Goal: Transaction & Acquisition: Purchase product/service

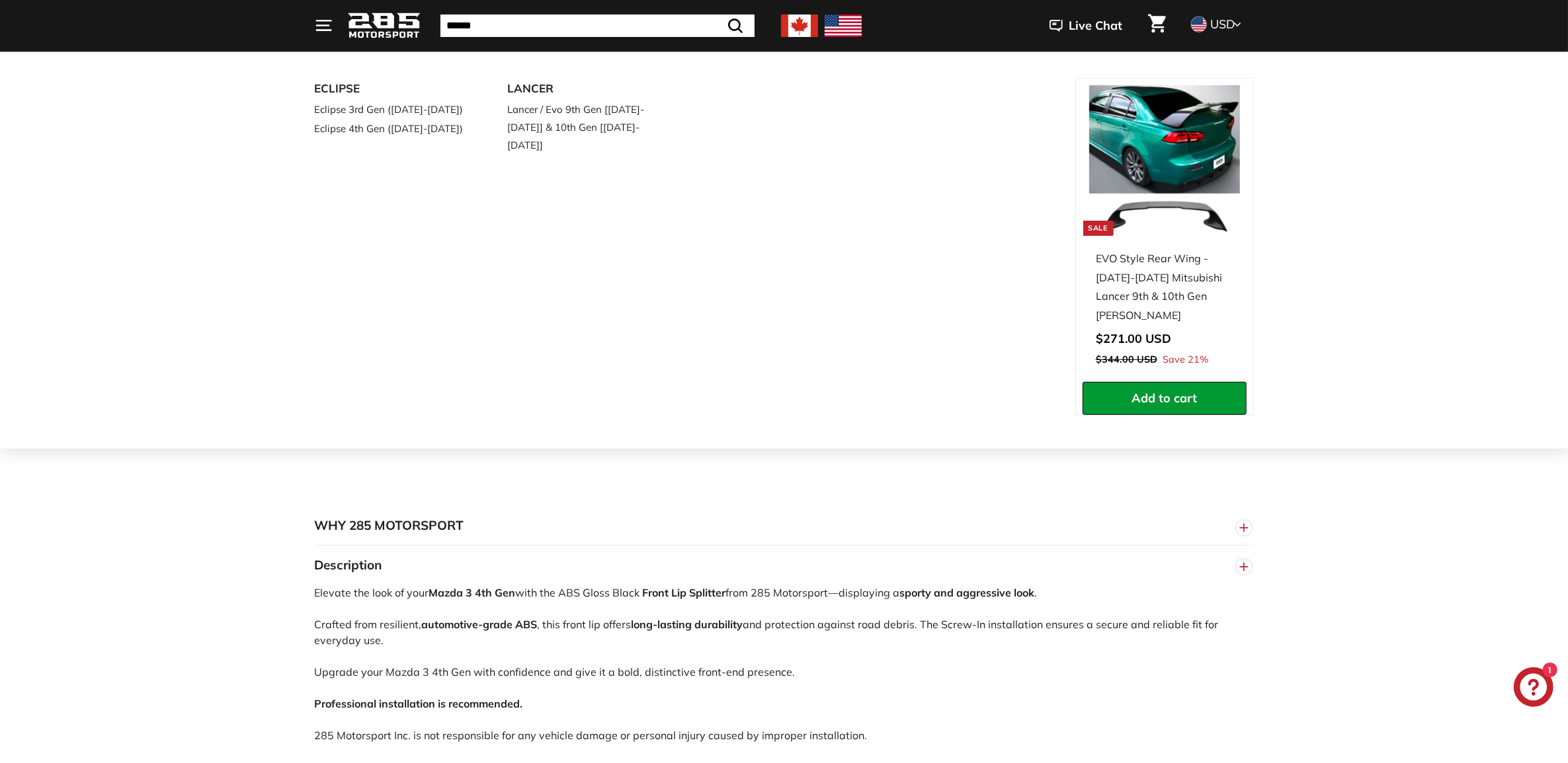
scroll to position [331, 0]
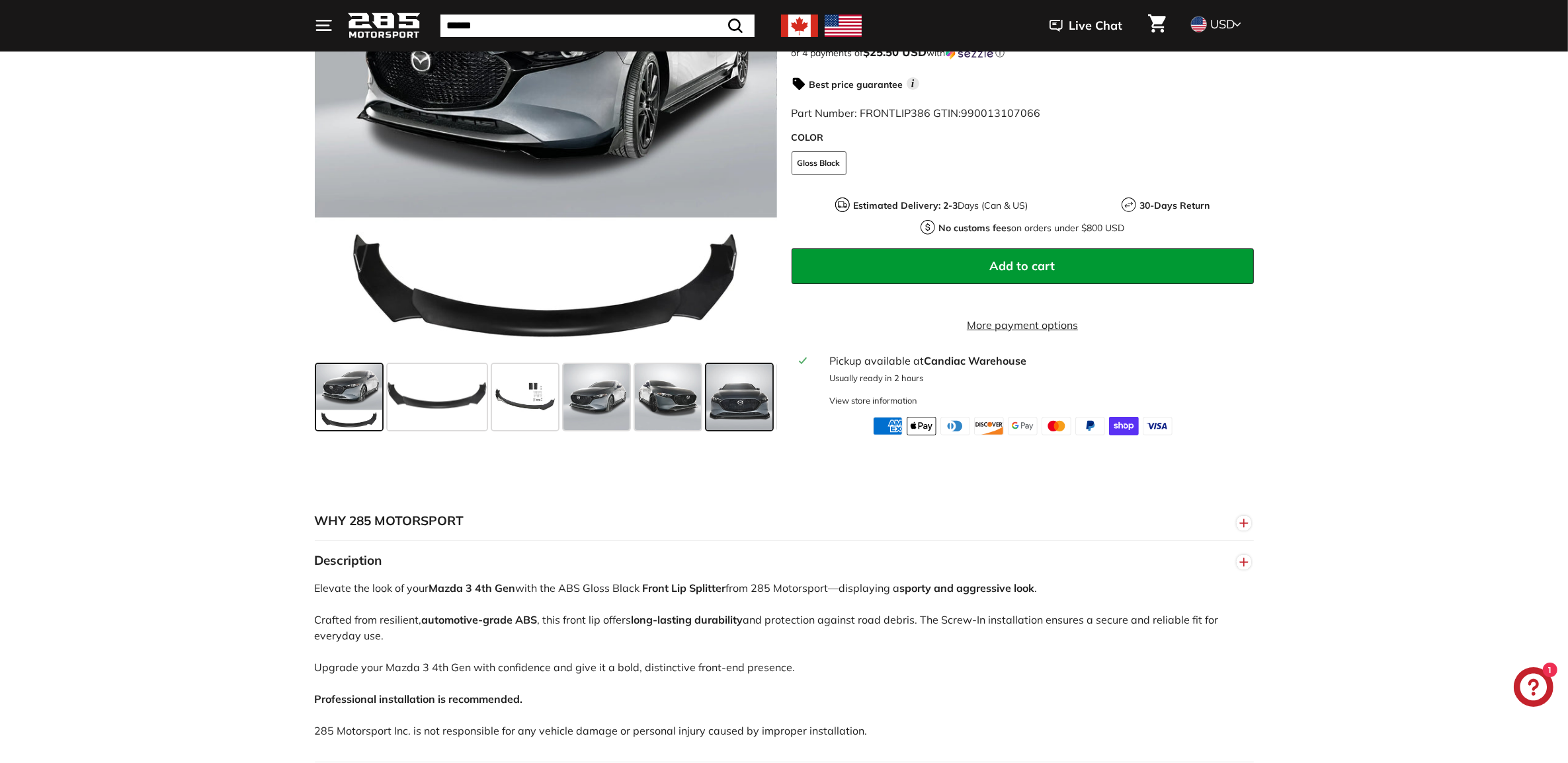
click at [722, 409] on span at bounding box center [740, 397] width 66 height 66
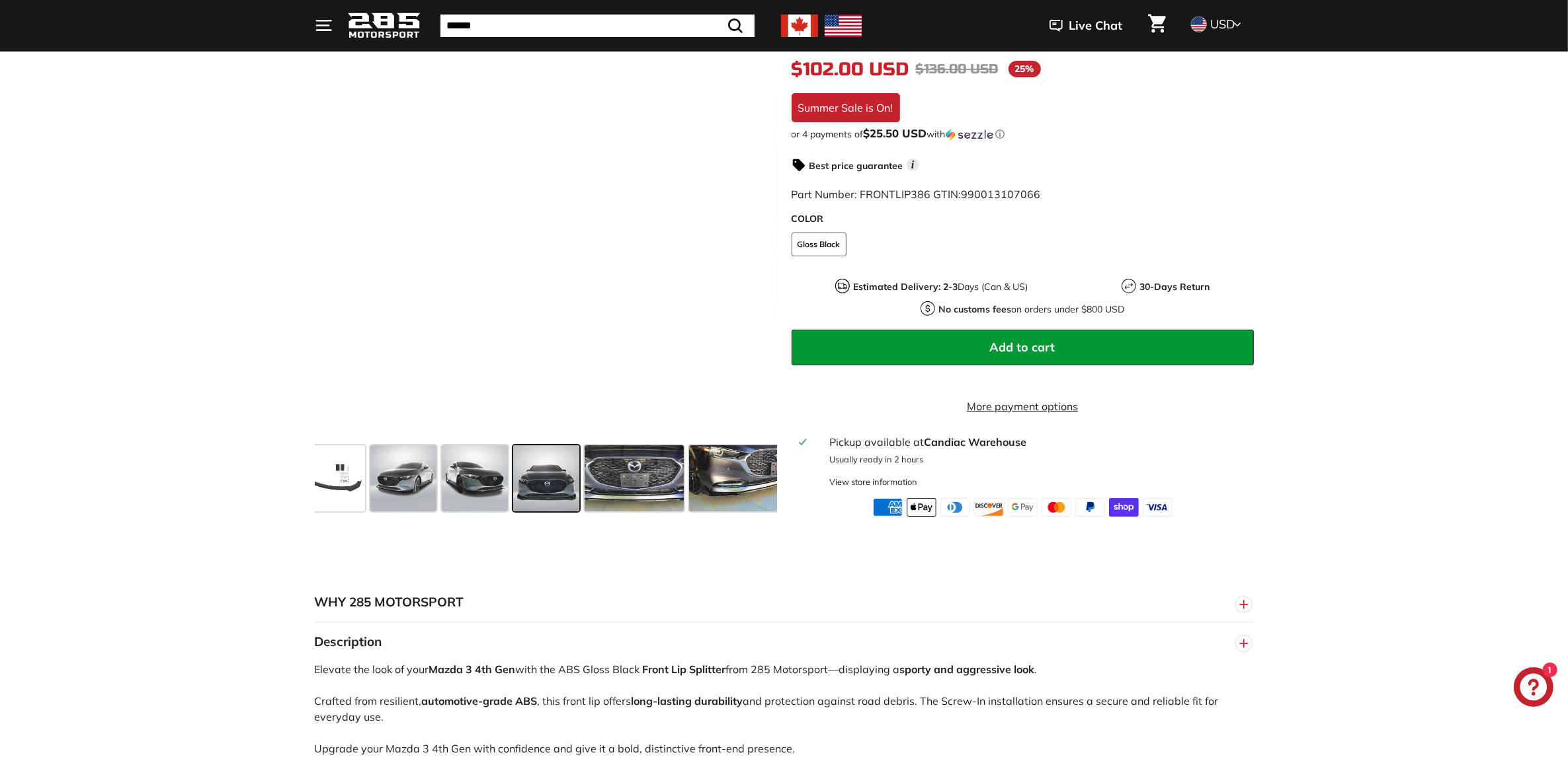
scroll to position [83, 0]
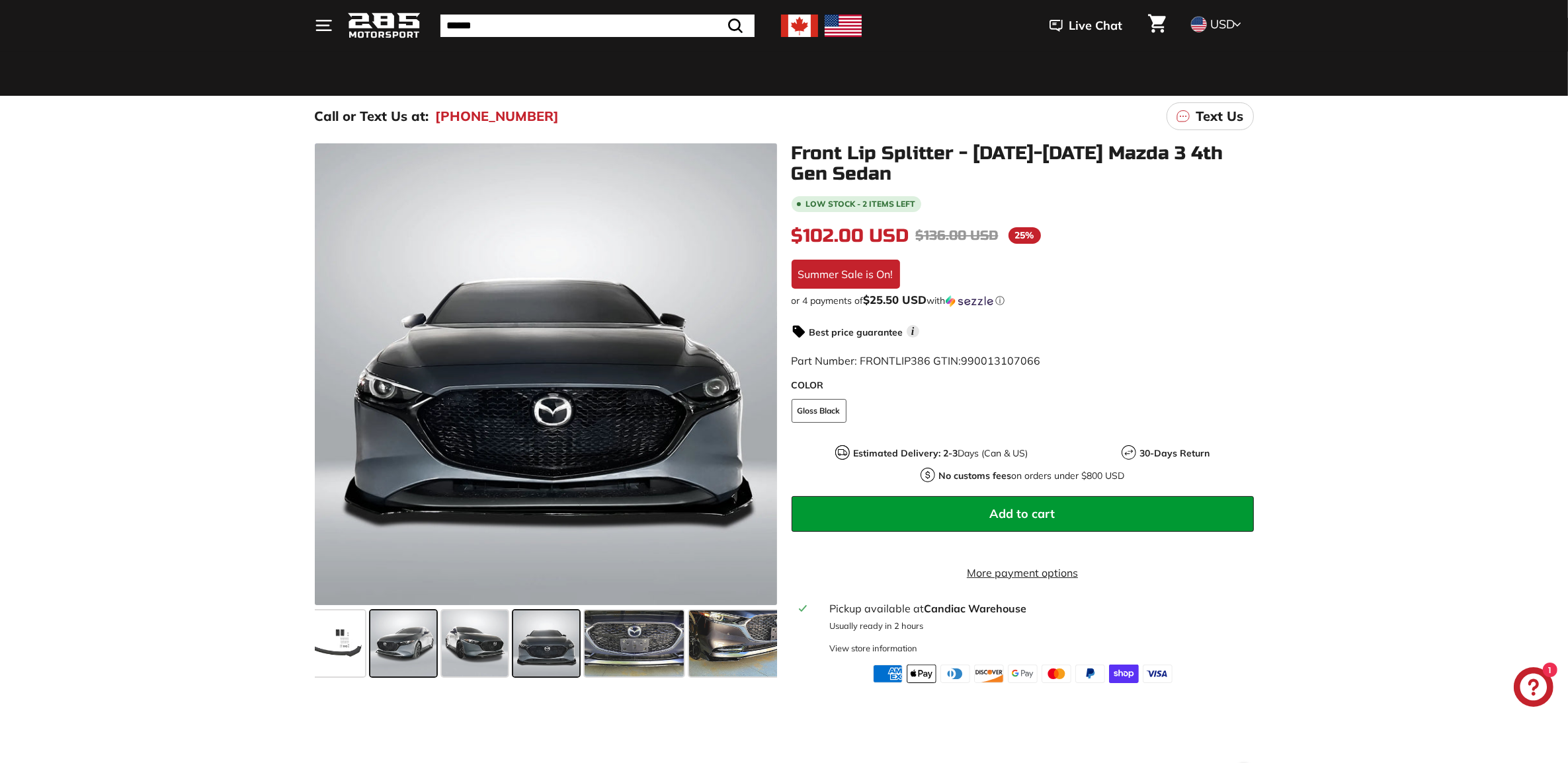
click at [398, 656] on span at bounding box center [404, 644] width 66 height 66
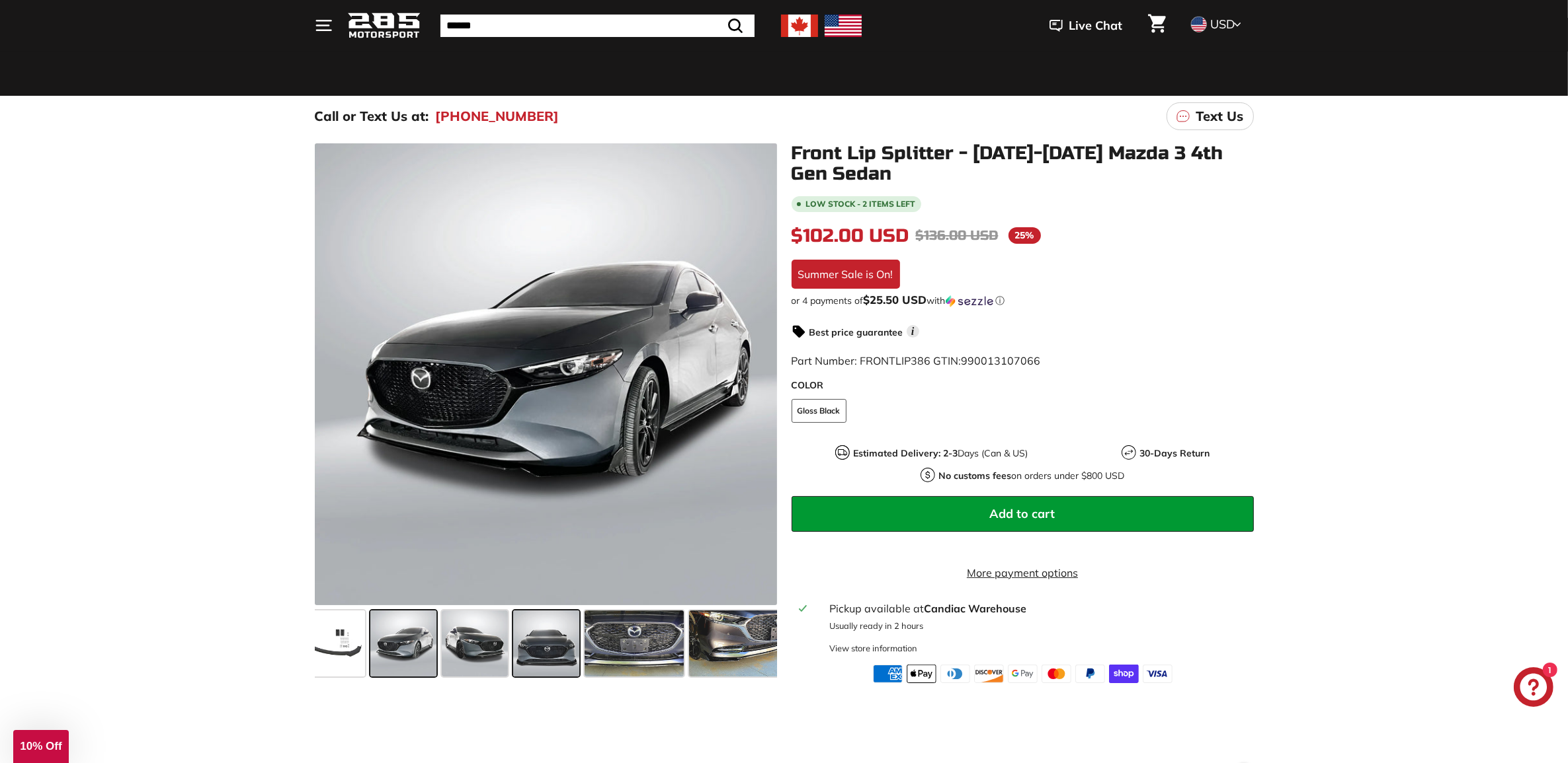
click at [556, 649] on span at bounding box center [546, 644] width 66 height 66
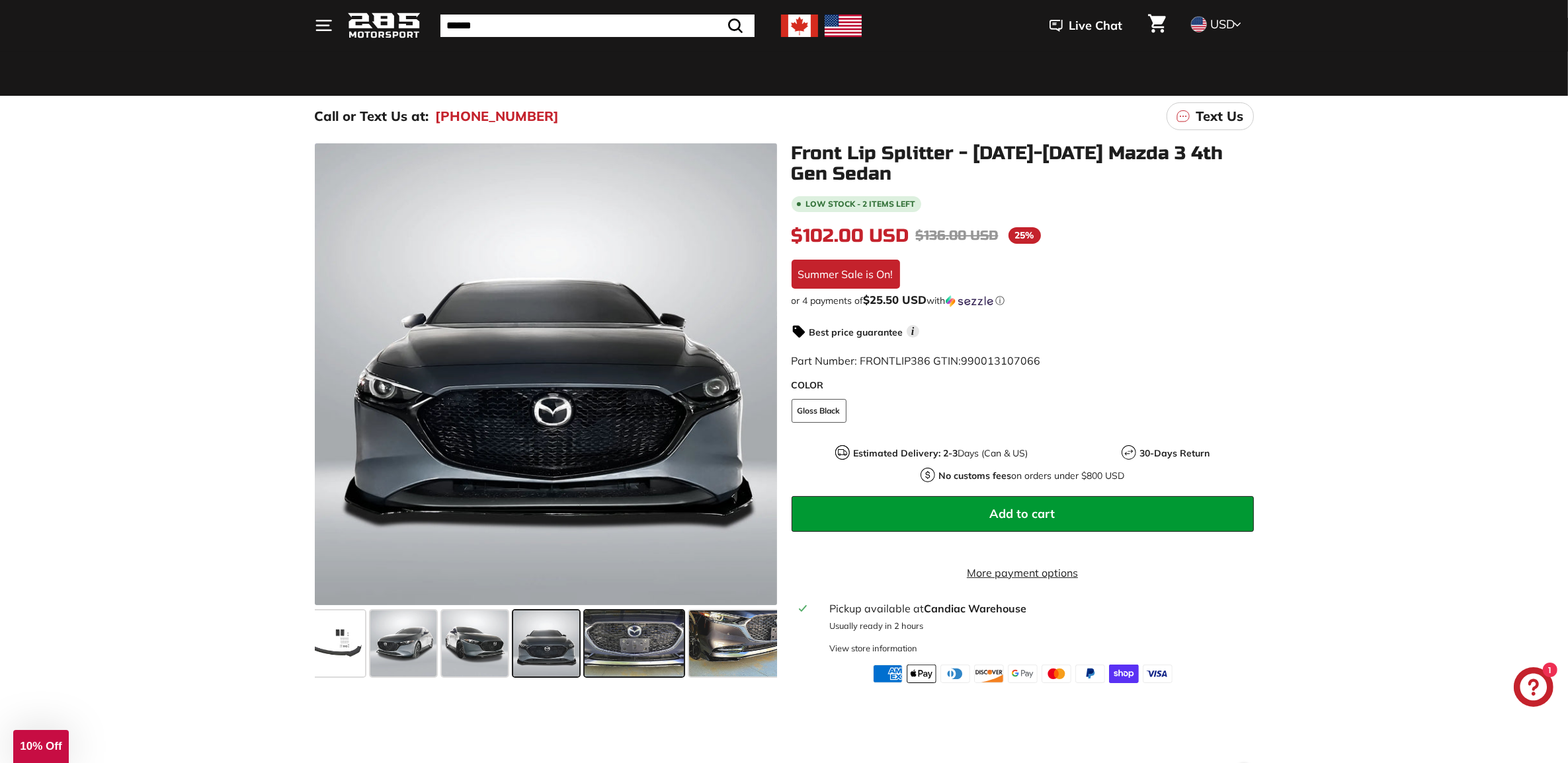
click at [622, 649] on span at bounding box center [634, 644] width 100 height 66
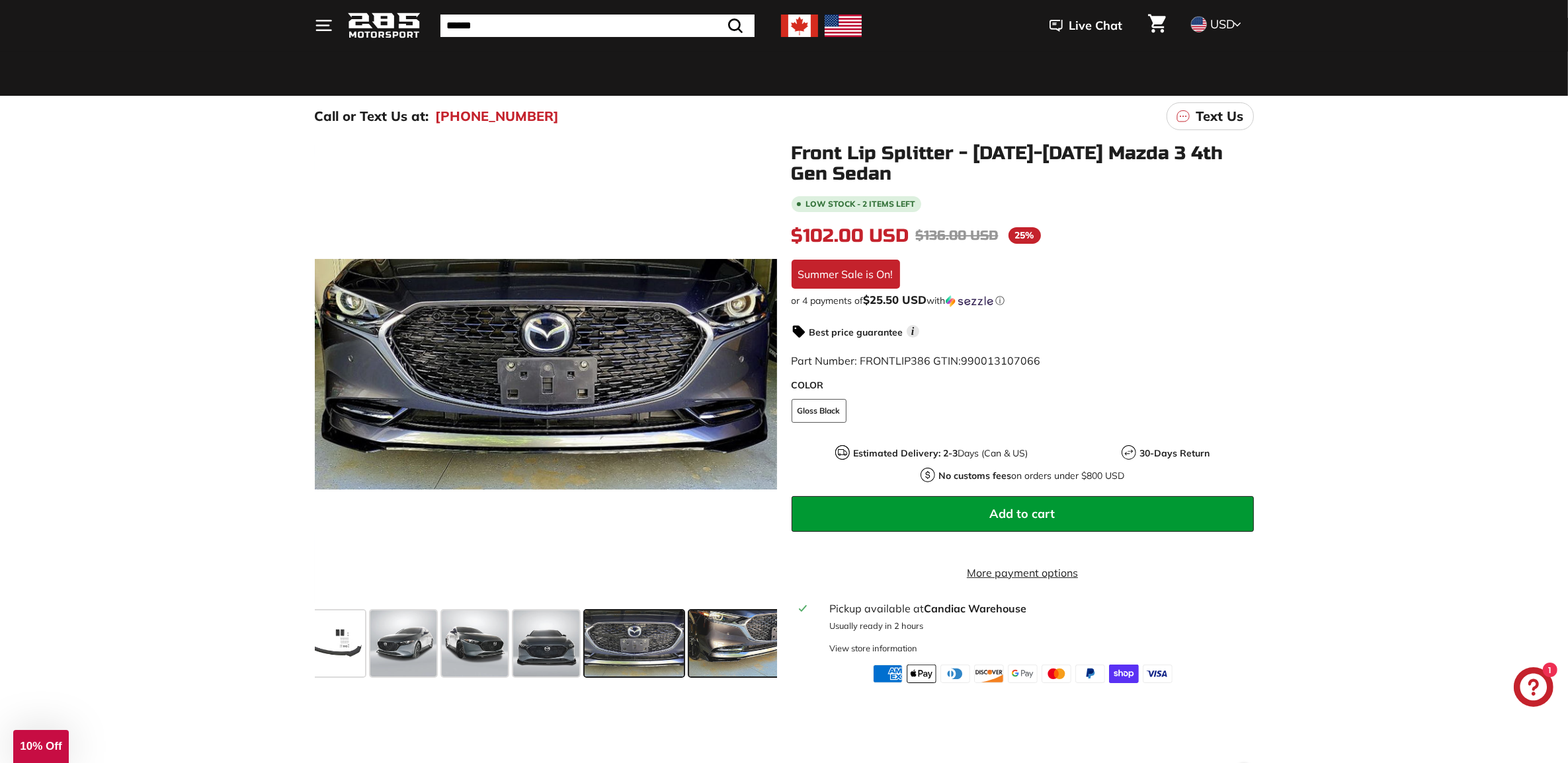
click at [687, 648] on div at bounding box center [545, 643] width 462 height 77
click at [733, 649] on span at bounding box center [739, 644] width 100 height 66
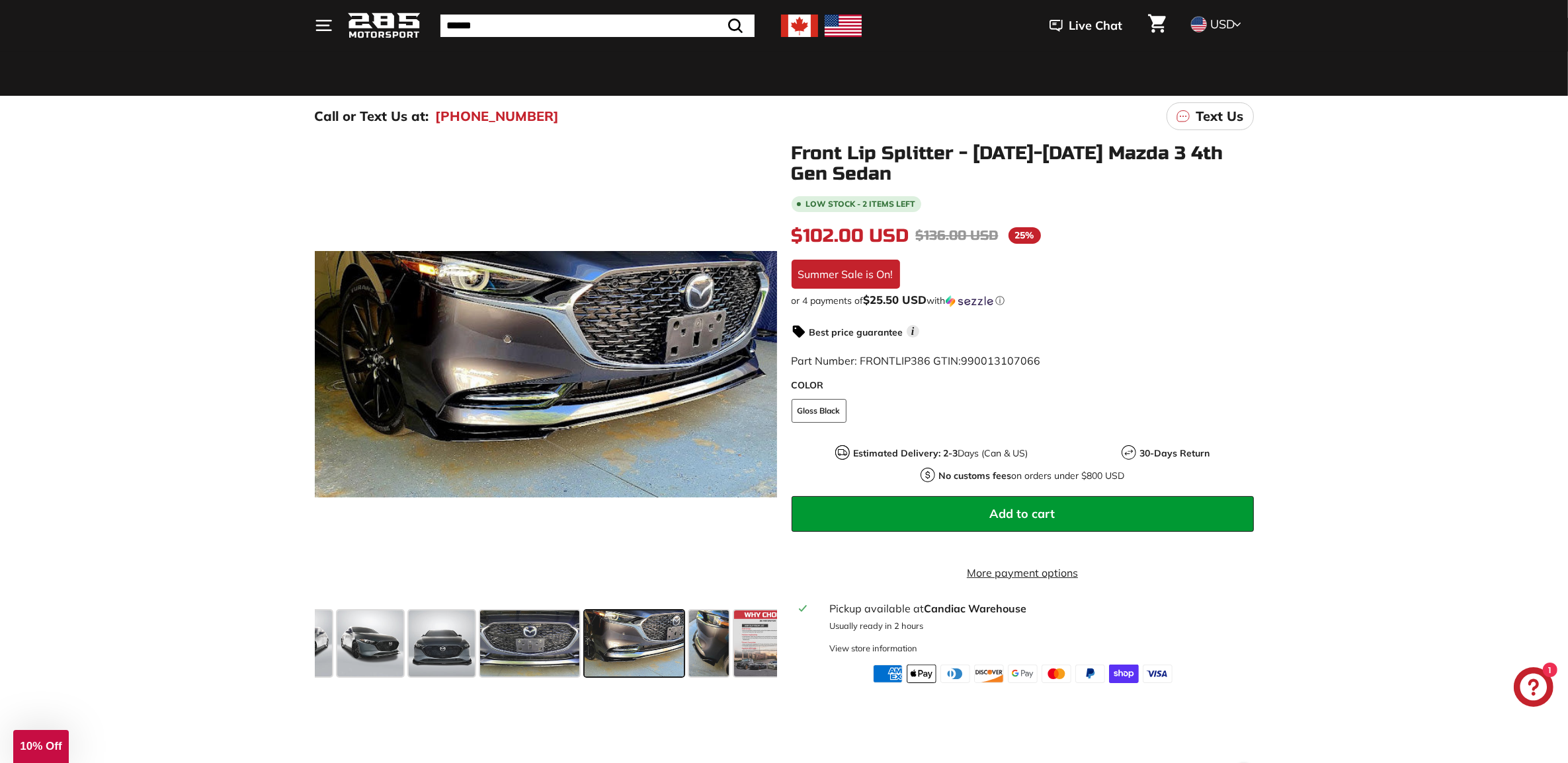
scroll to position [0, 324]
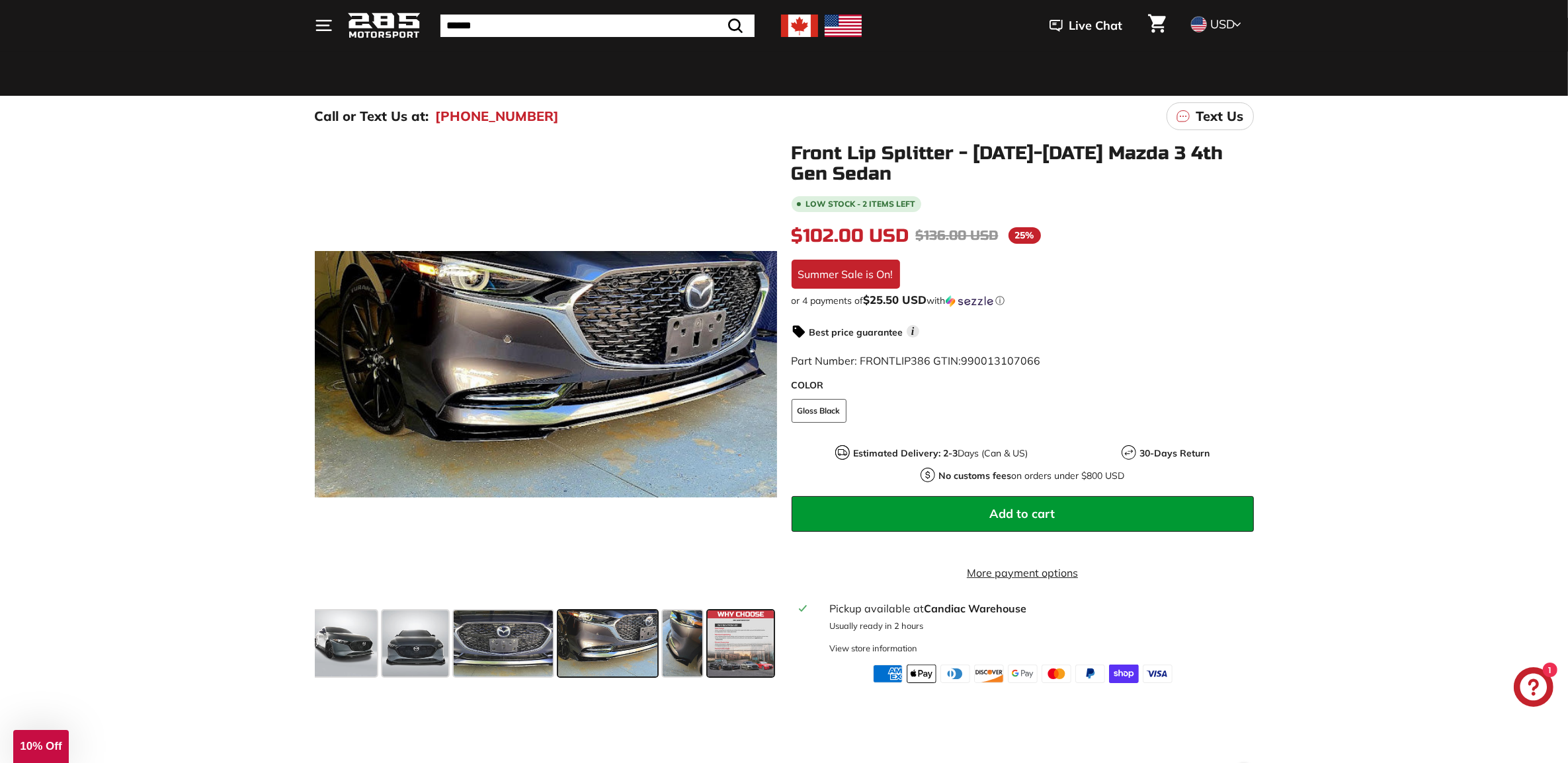
click at [761, 649] on span at bounding box center [741, 644] width 66 height 66
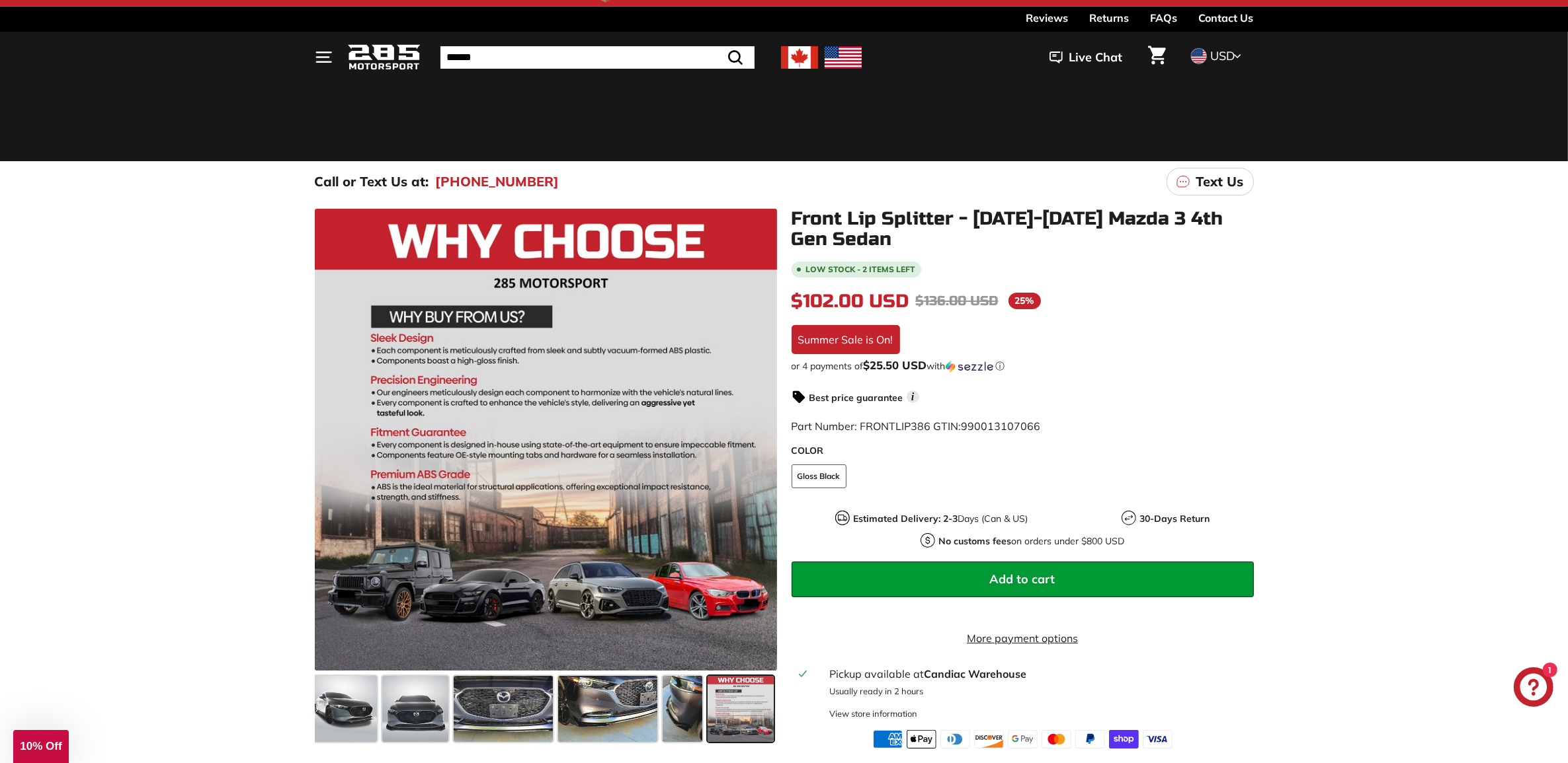
scroll to position [0, 0]
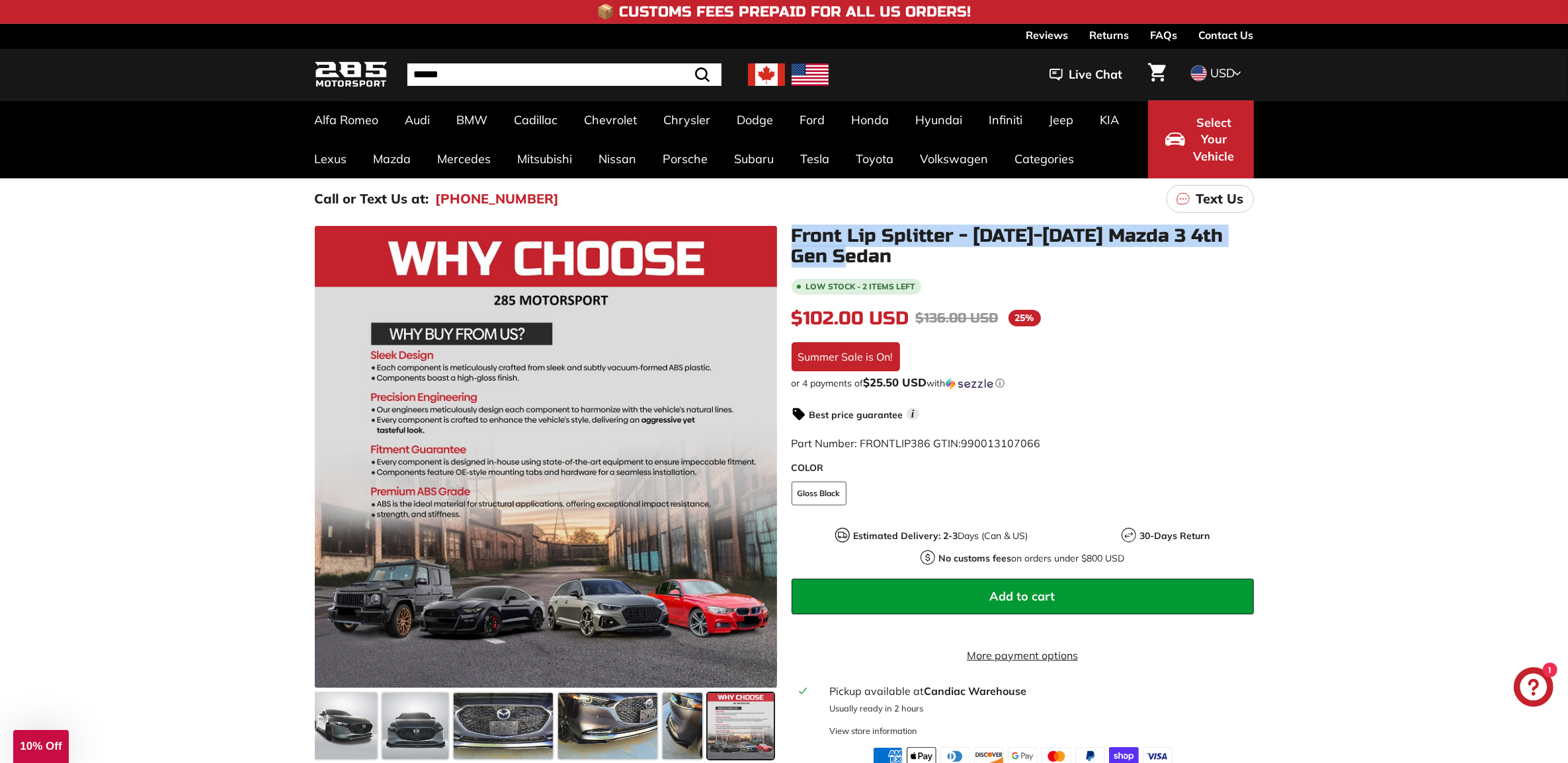
drag, startPoint x: 791, startPoint y: 227, endPoint x: 846, endPoint y: 258, distance: 63.1
click at [846, 258] on div "Front Lip Splitter - [DATE]-[DATE] Mazda 3 4th Gen Sedan Low stock - 2 items le…" at bounding box center [1016, 496] width 477 height 540
copy h1 "Front Lip Splitter - [DATE]-[DATE] Mazda 3 4th Gen Sedan"
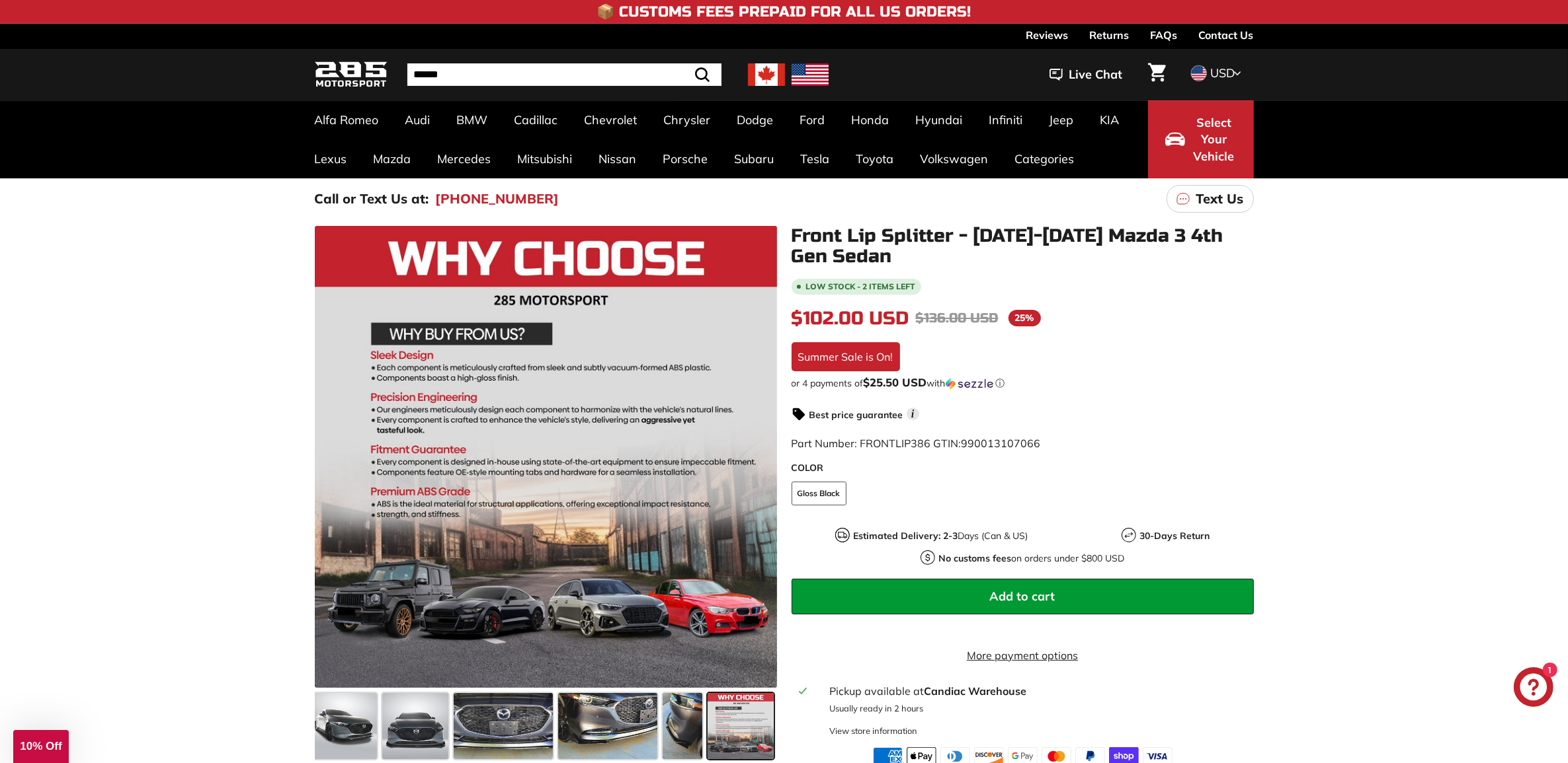
click at [83, 431] on div ".cls-1{fill:none;stroke:#000;stroke-miterlimit:10;stroke-width:2px} .cls-1{fill…" at bounding box center [784, 492] width 1568 height 546
click at [497, 81] on input "Search" at bounding box center [548, 75] width 281 height 23
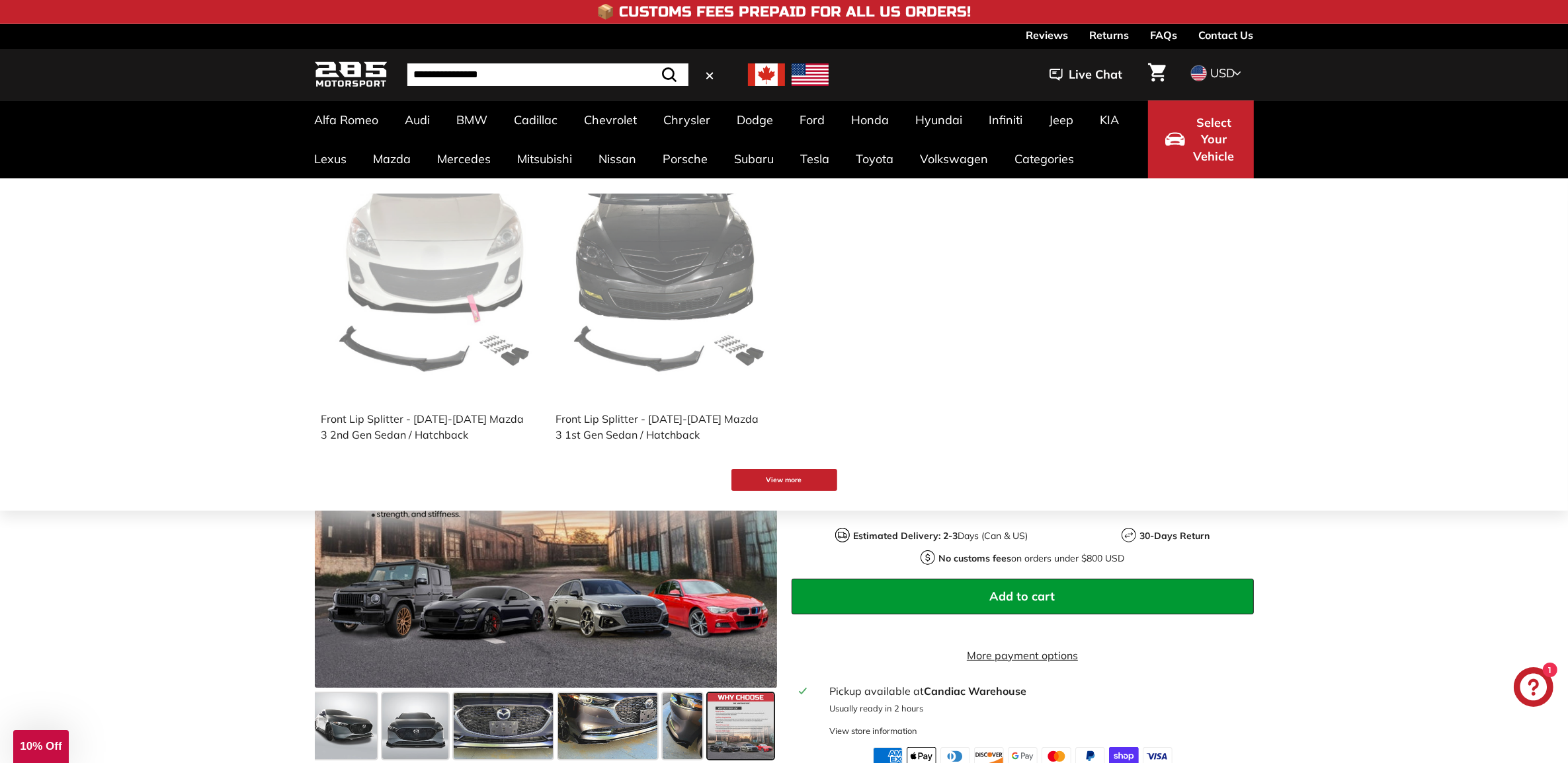
type input "**********"
click at [650, 64] on button ".cls-1{fill:none;stroke:#000;stroke-miterlimit:10;stroke-width:2px} Search" at bounding box center [669, 75] width 38 height 23
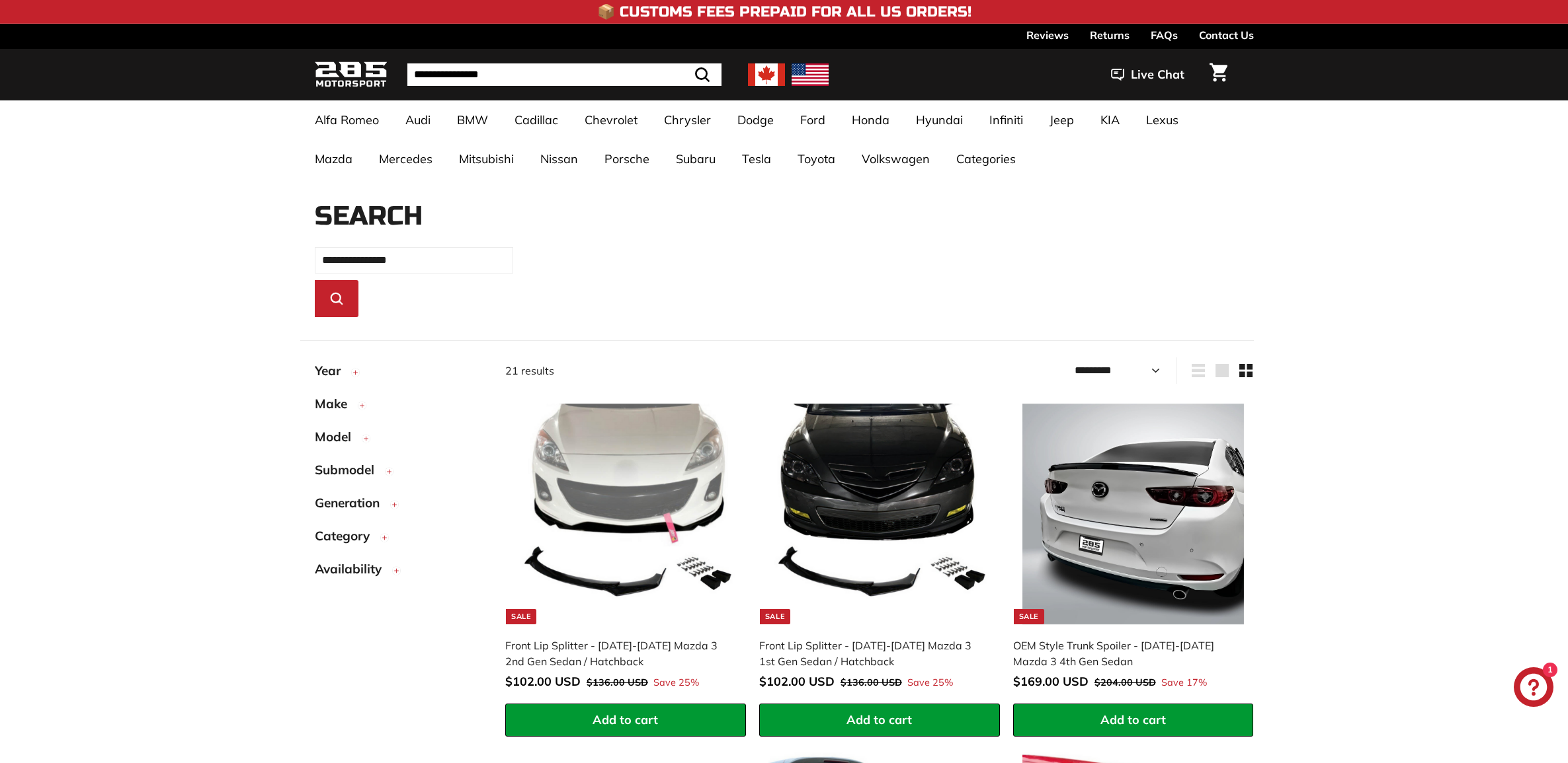
select select "*********"
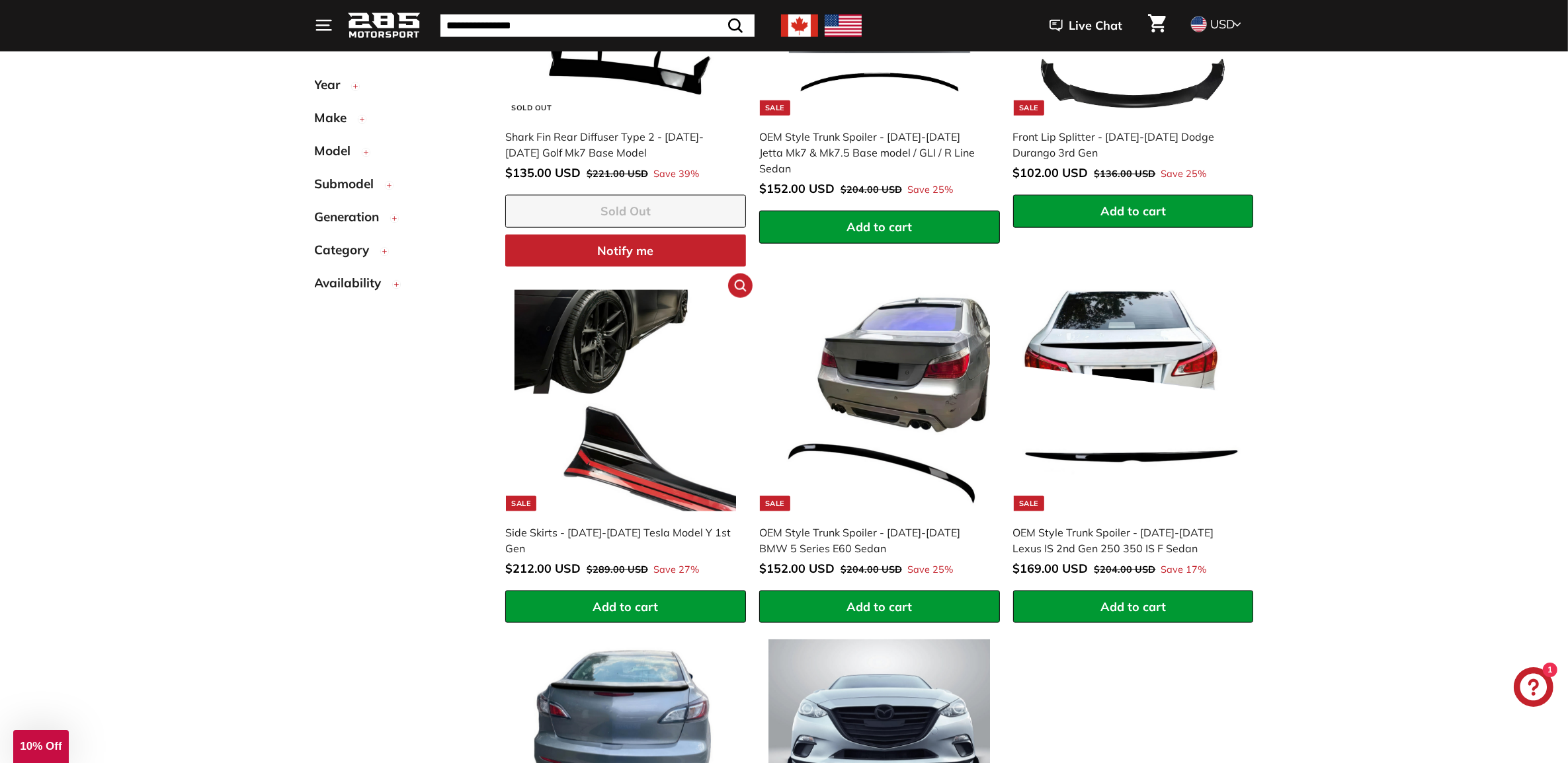
scroll to position [2341, 0]
